Goal: Find specific page/section: Find specific page/section

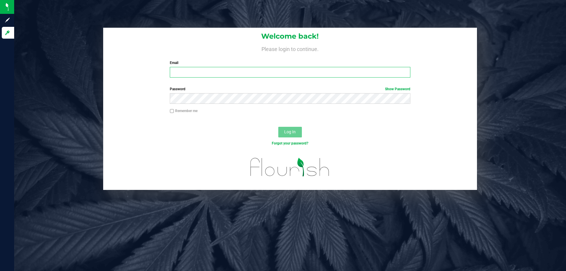
click at [246, 72] on input "Email" at bounding box center [290, 72] width 240 height 11
type input "[EMAIL_ADDRESS][DOMAIN_NAME]"
click at [278, 127] on button "Log In" at bounding box center [290, 132] width 24 height 11
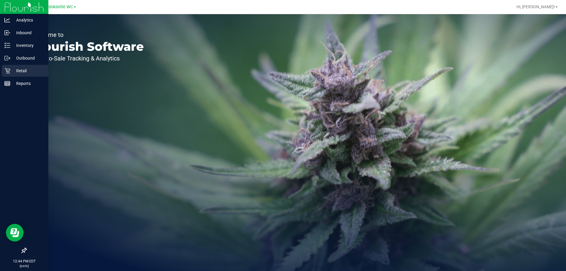
click at [14, 69] on p "Retail" at bounding box center [27, 70] width 35 height 7
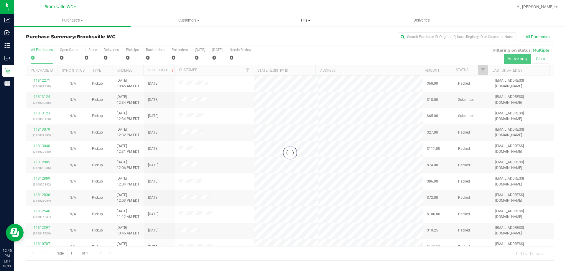
click at [302, 22] on span "Tills" at bounding box center [306, 20] width 116 height 5
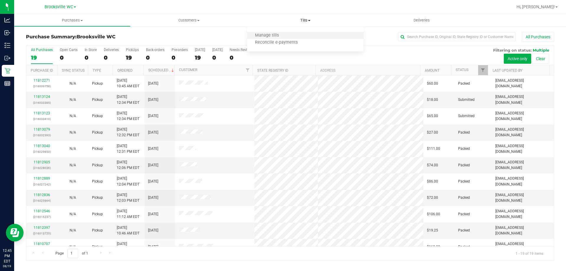
click at [286, 36] on li "Manage tills" at bounding box center [305, 35] width 117 height 7
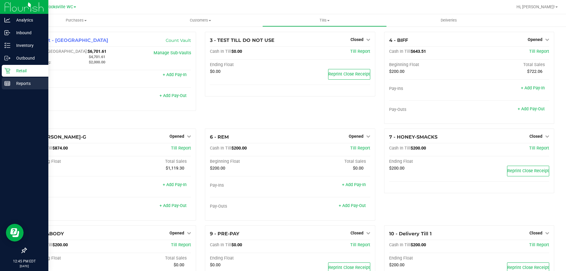
click at [27, 85] on p "Reports" at bounding box center [27, 83] width 35 height 7
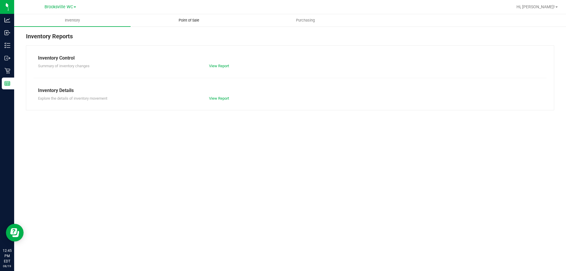
click at [189, 24] on uib-tab-heading "Point of Sale" at bounding box center [189, 20] width 116 height 12
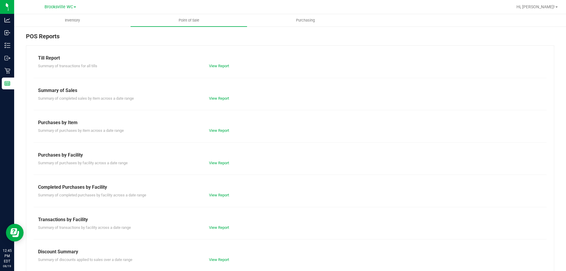
click at [222, 191] on div "Summary of completed purchases by facility across a date range View Report" at bounding box center [290, 194] width 513 height 7
click at [219, 193] on link "View Report" at bounding box center [219, 195] width 20 height 4
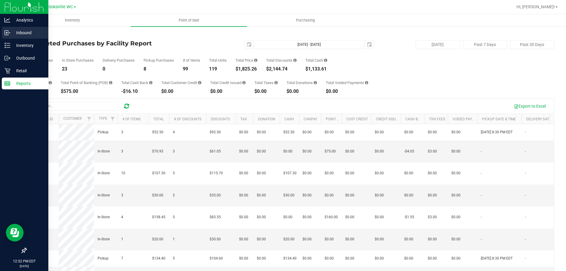
click at [24, 33] on p "Inbound" at bounding box center [27, 32] width 35 height 7
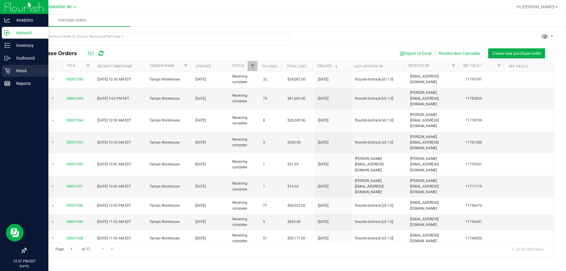
click at [12, 69] on p "Retail" at bounding box center [27, 70] width 35 height 7
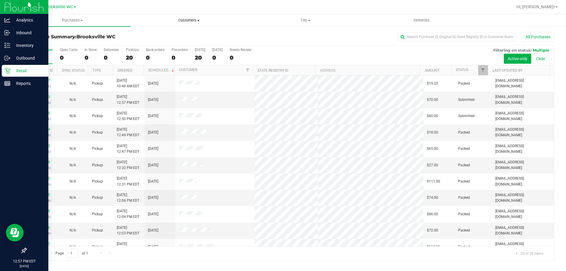
click at [144, 18] on span "Customers" at bounding box center [189, 20] width 116 height 5
